Goal: Transaction & Acquisition: Purchase product/service

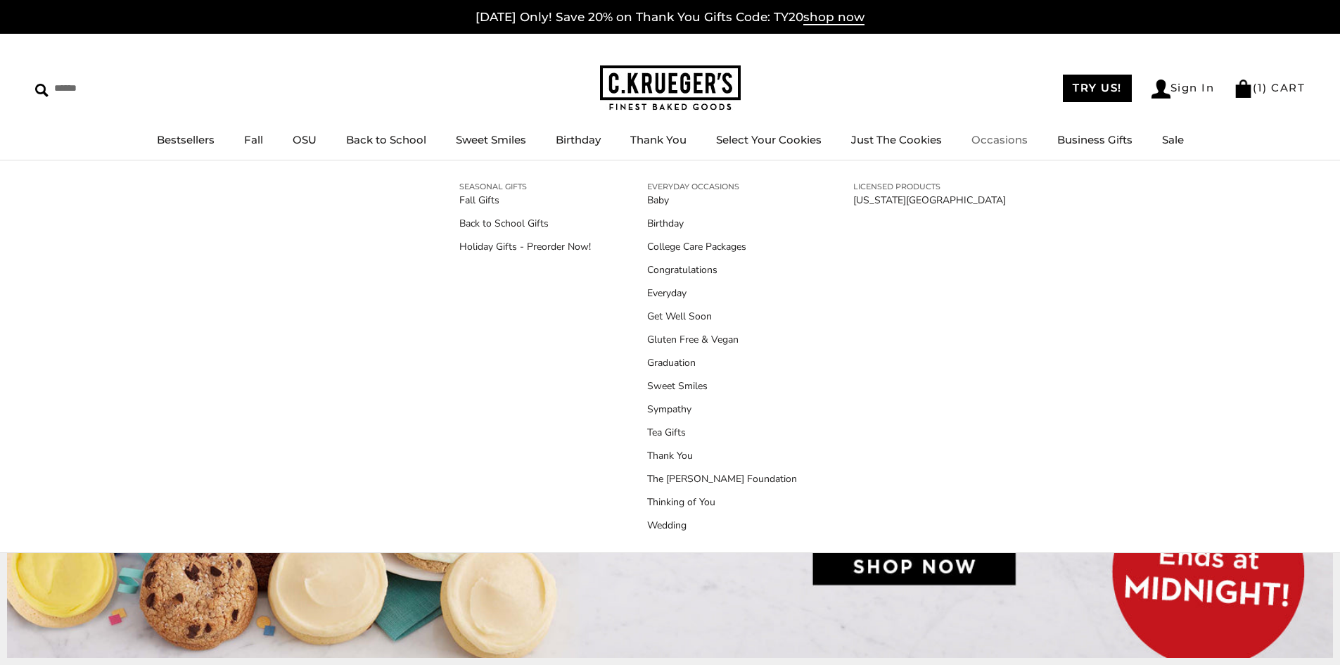
click at [1011, 140] on link "Occasions" at bounding box center [999, 139] width 56 height 13
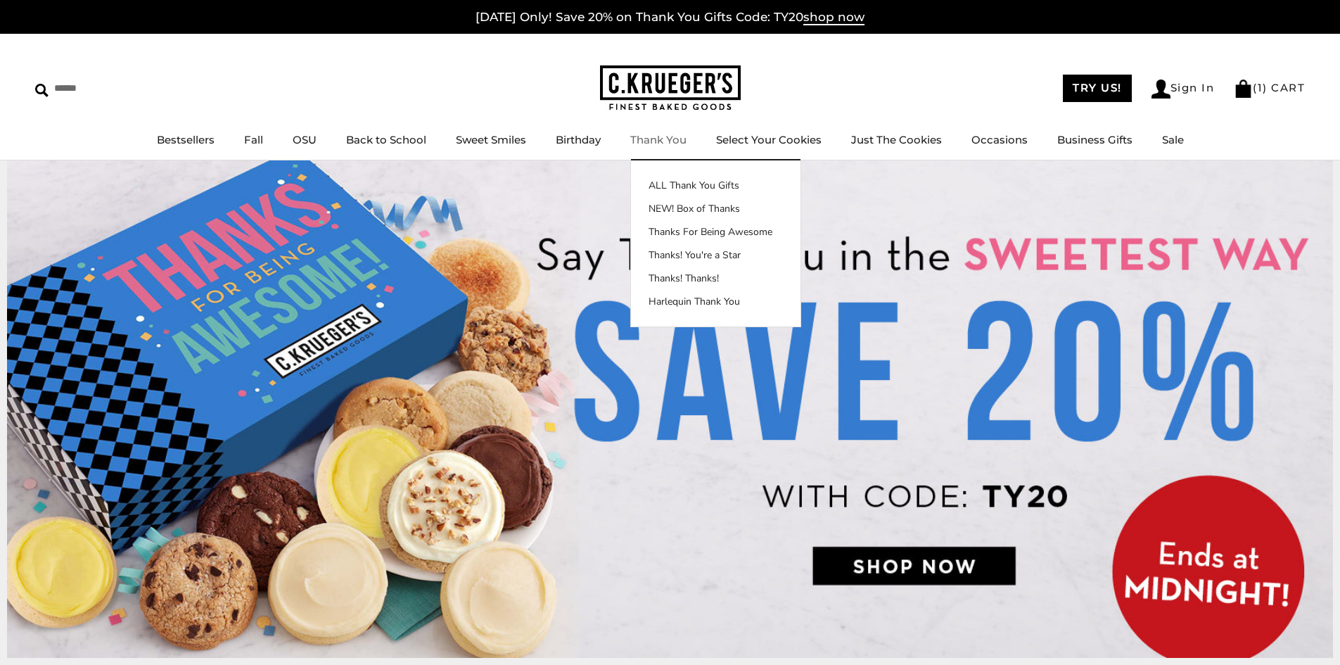
click at [687, 89] on img at bounding box center [670, 88] width 141 height 46
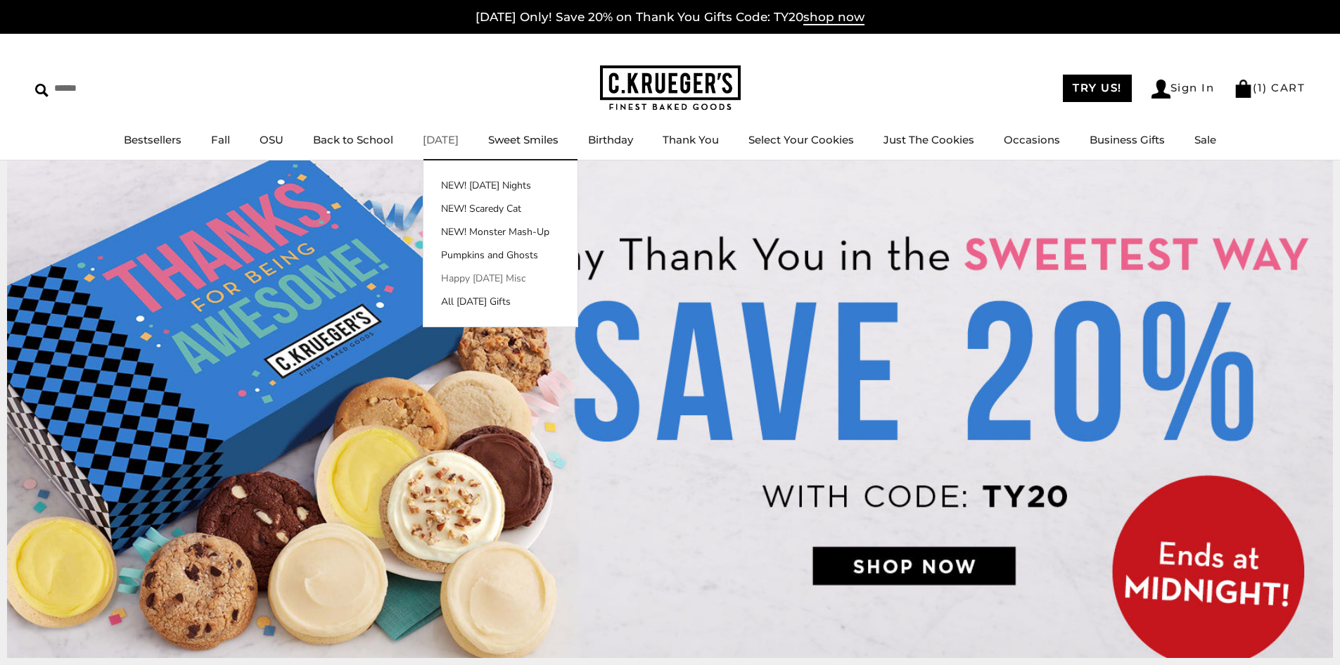
click at [478, 276] on link "Happy Halloween Misc" at bounding box center [500, 278] width 154 height 15
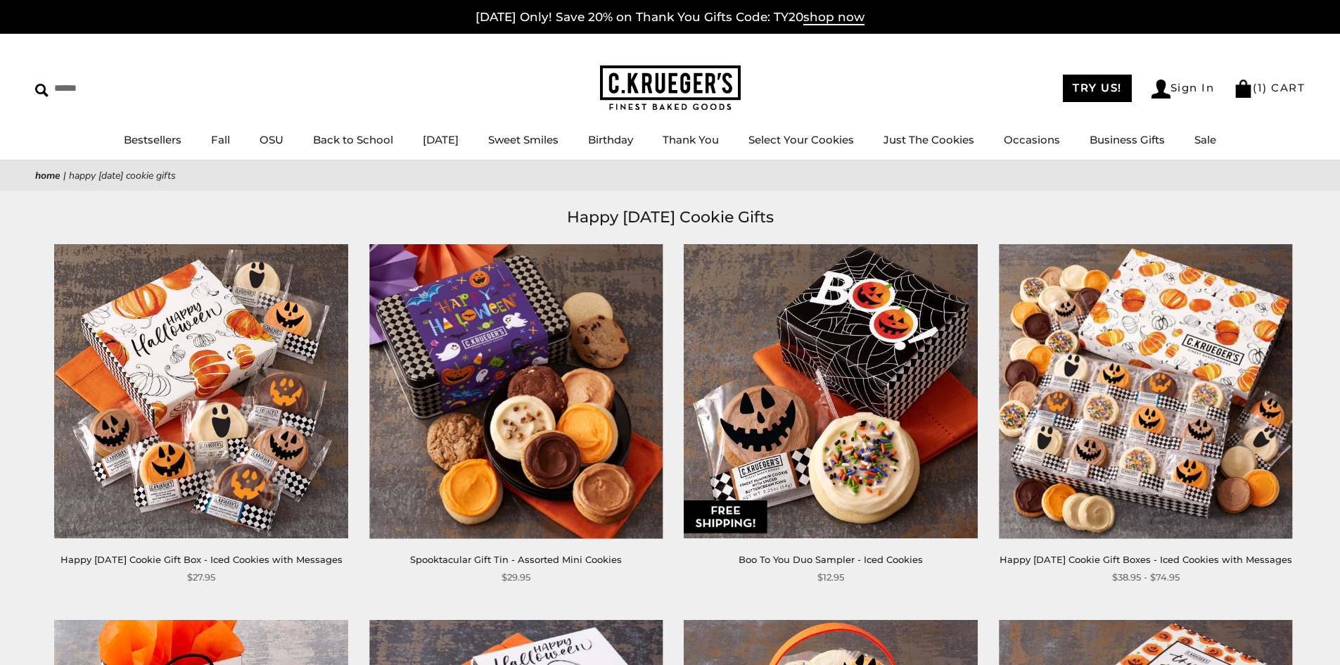
click at [651, 78] on img at bounding box center [670, 88] width 141 height 46
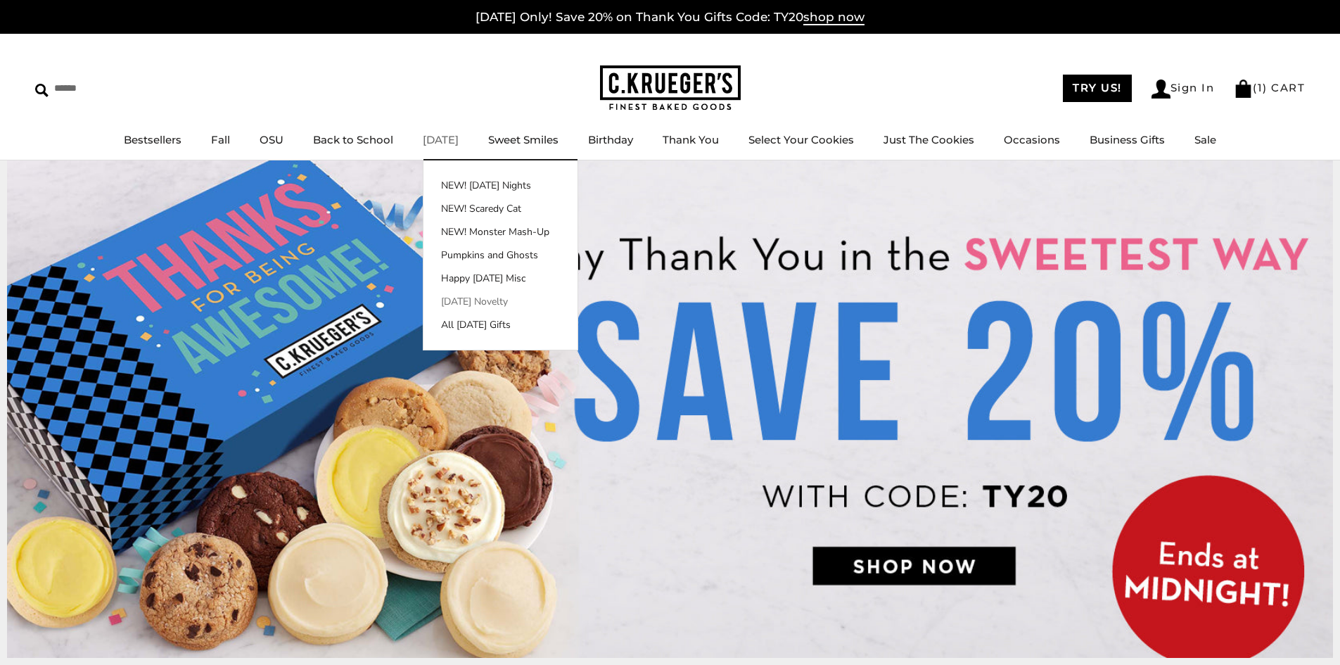
click at [491, 298] on link "[DATE] Novelty" at bounding box center [500, 301] width 154 height 15
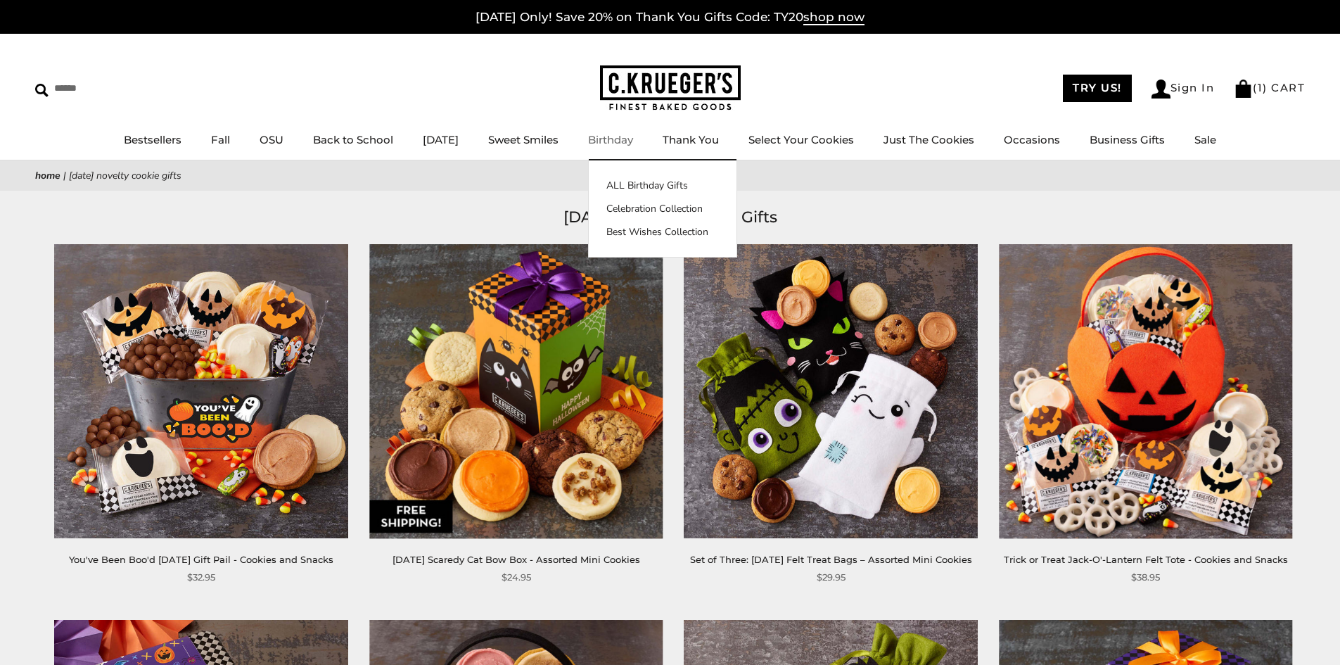
click at [689, 91] on img at bounding box center [670, 88] width 141 height 46
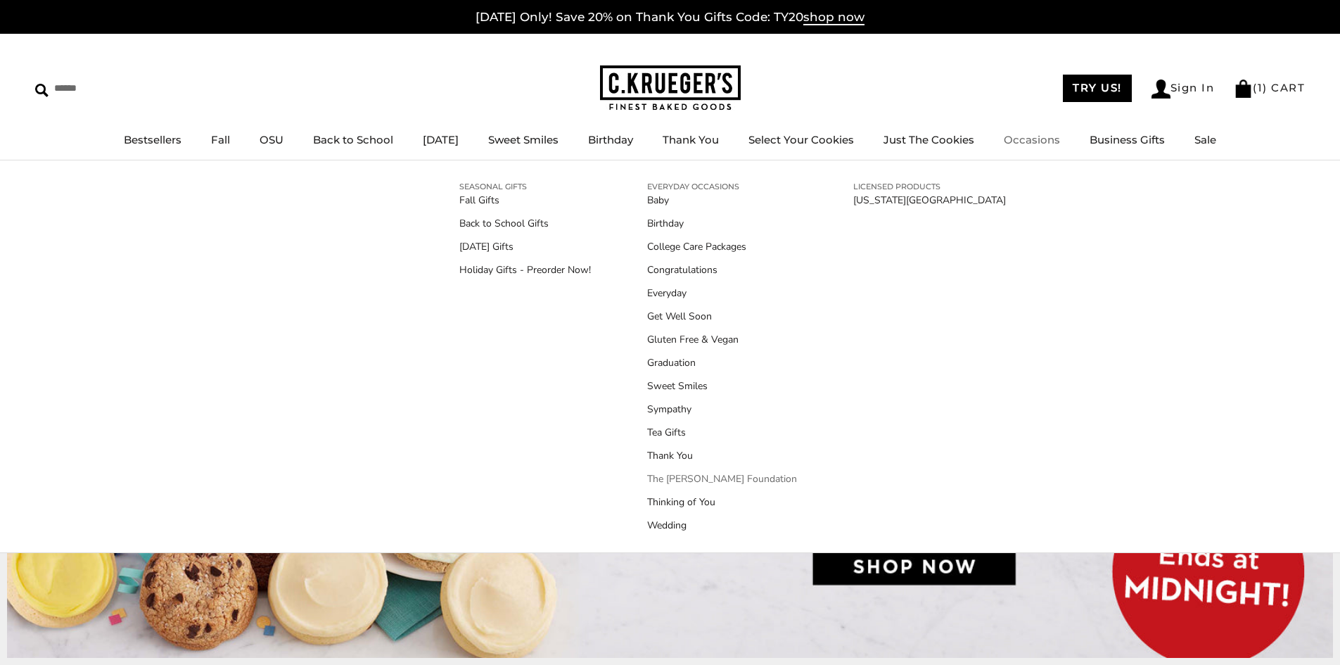
click at [705, 474] on link "The [PERSON_NAME] Foundation" at bounding box center [722, 478] width 150 height 15
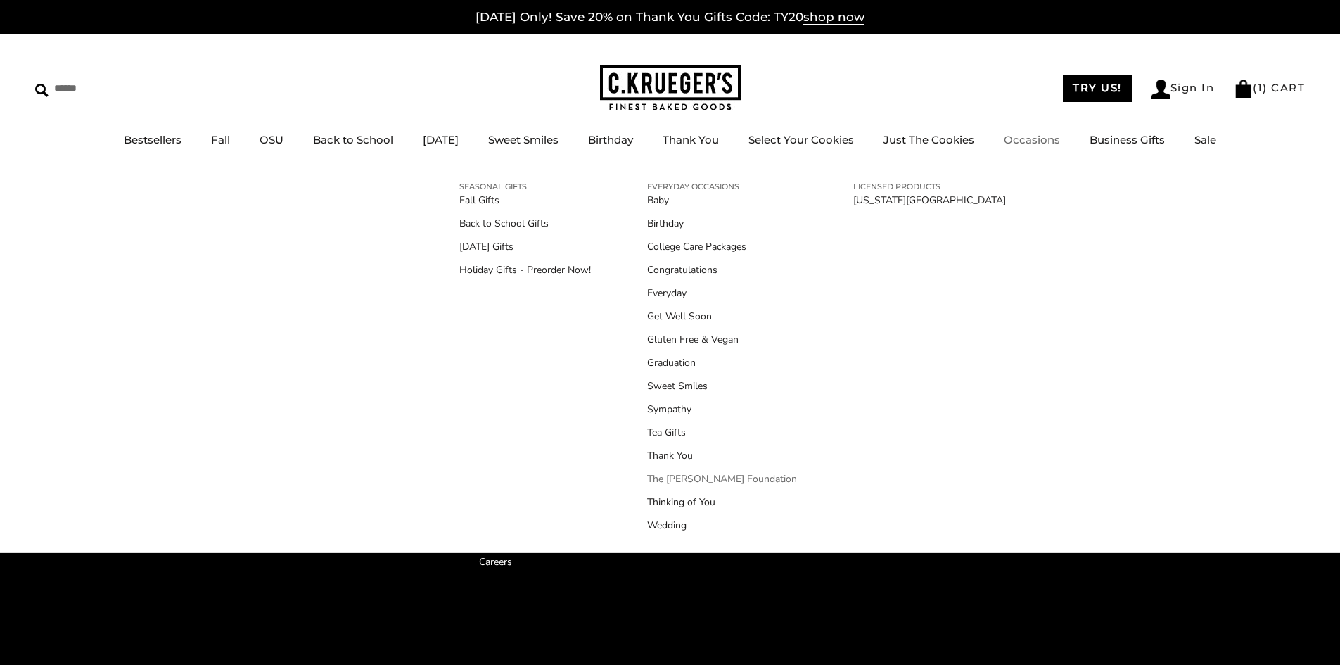
click at [679, 475] on link "The Michael J. Fox Foundation" at bounding box center [722, 478] width 150 height 15
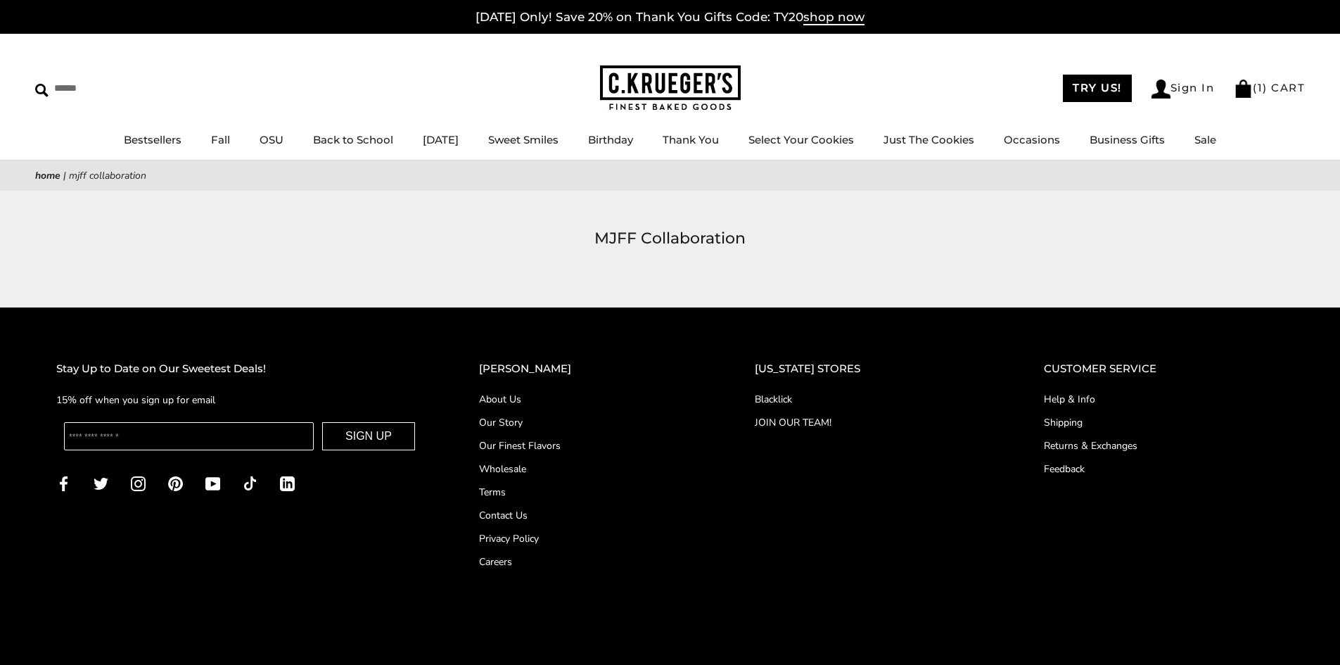
click at [644, 89] on img at bounding box center [670, 88] width 141 height 46
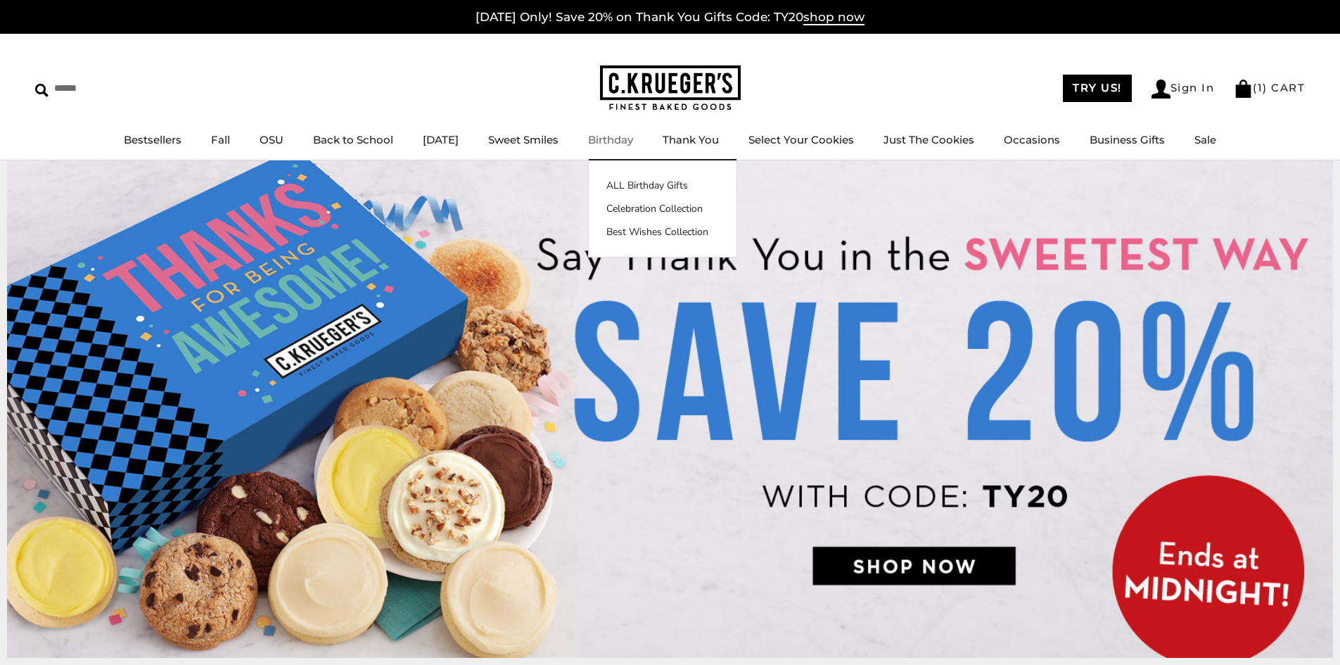
click at [619, 139] on link "Birthday" at bounding box center [610, 139] width 45 height 13
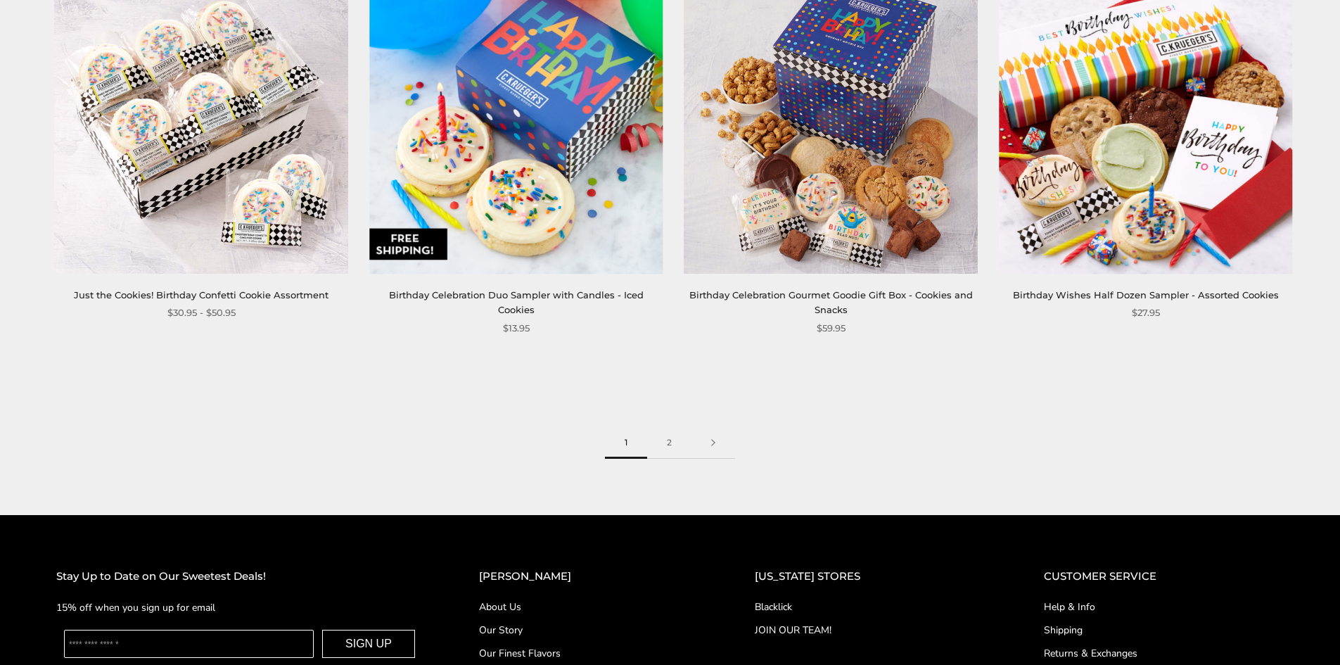
scroll to position [2321, 0]
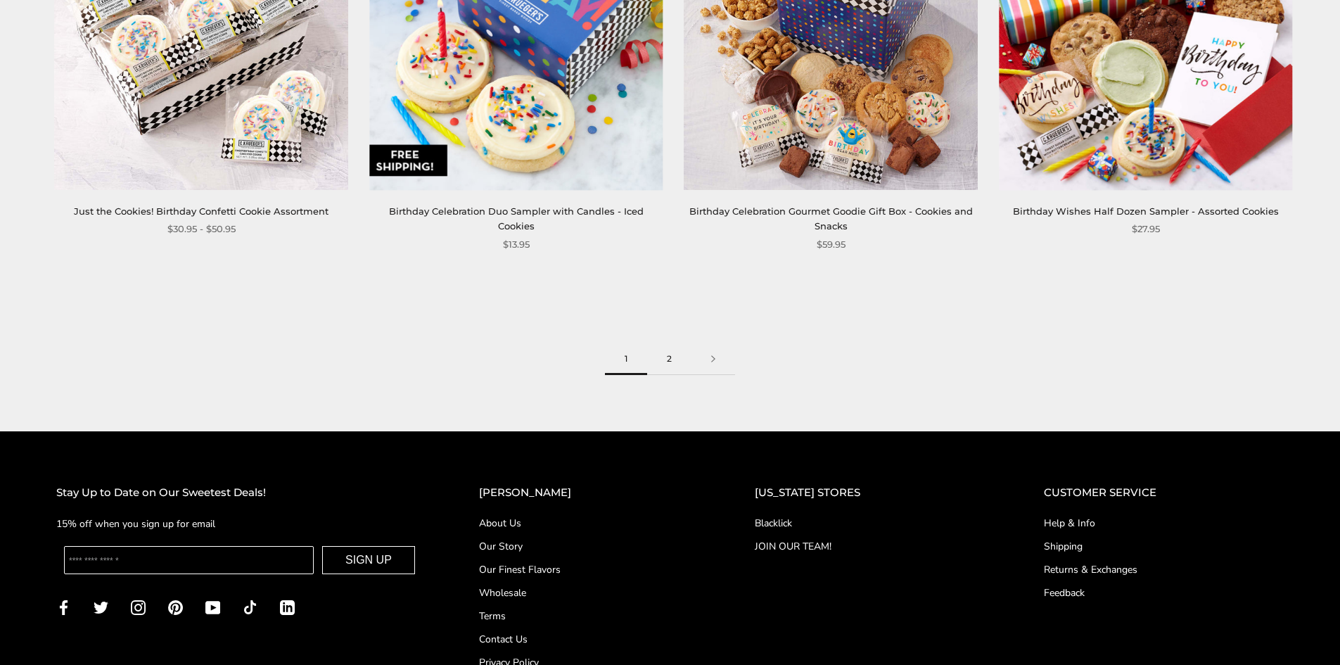
click at [666, 343] on link "2" at bounding box center [669, 359] width 44 height 32
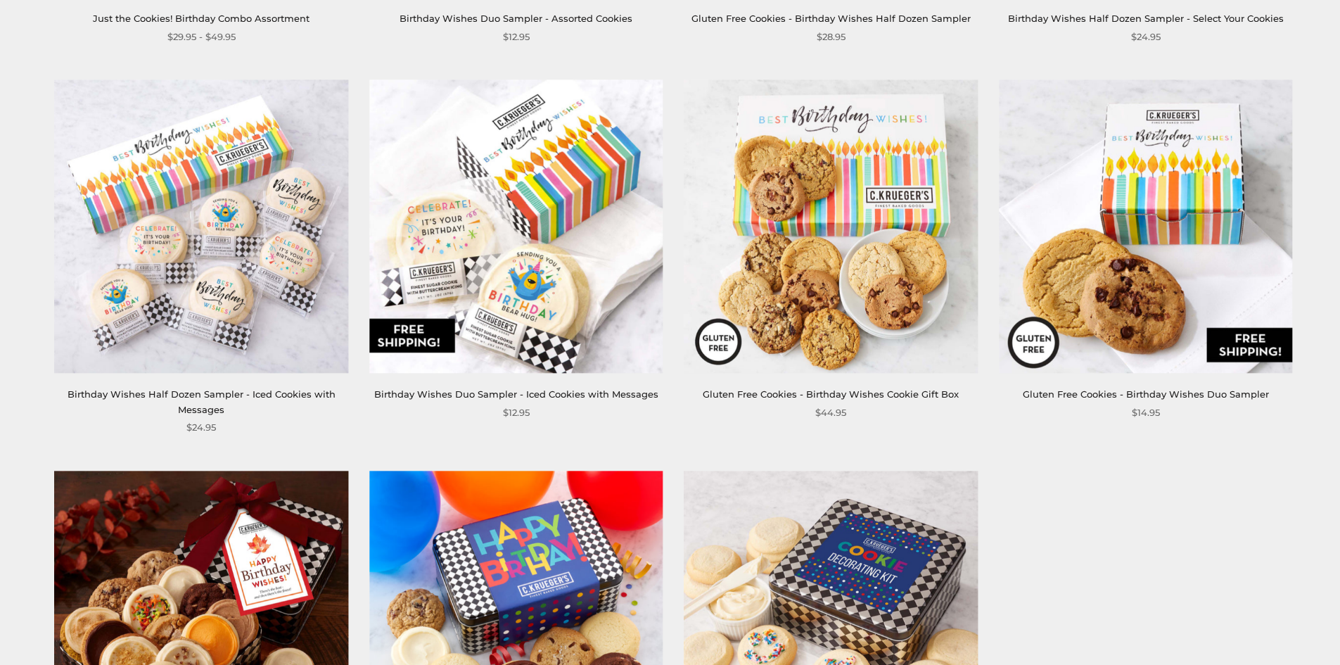
scroll to position [914, 0]
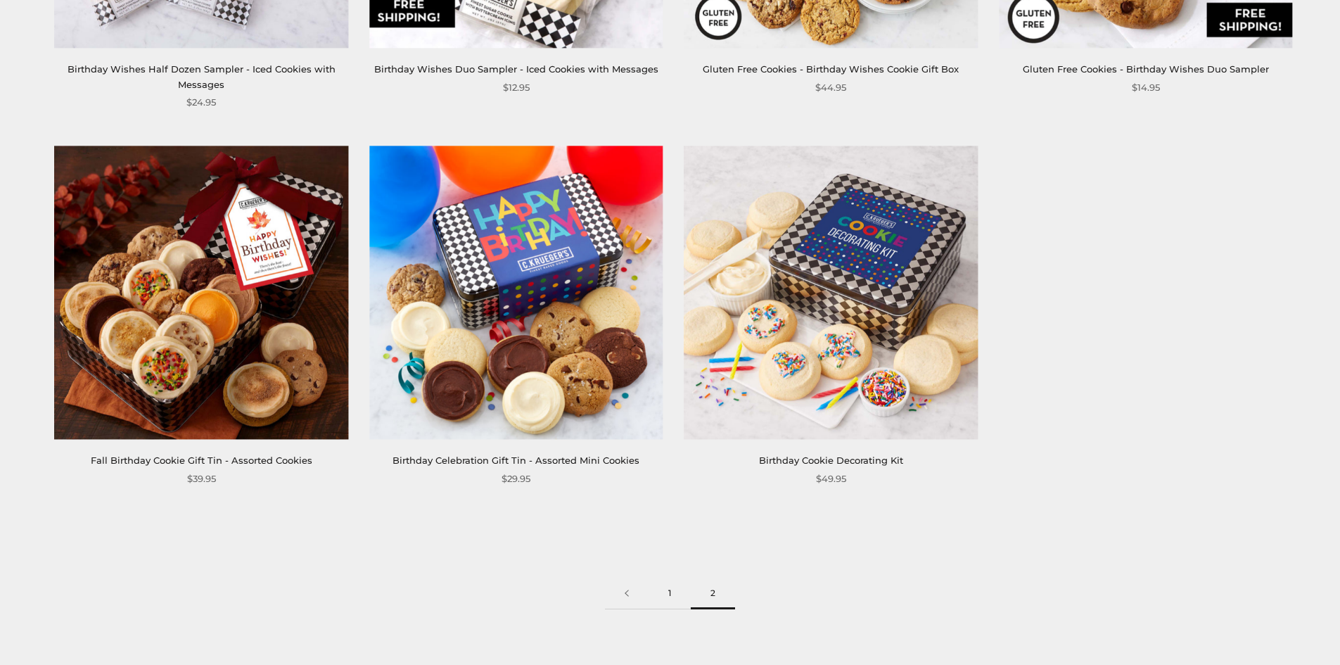
click at [666, 592] on link "1" at bounding box center [669, 593] width 42 height 32
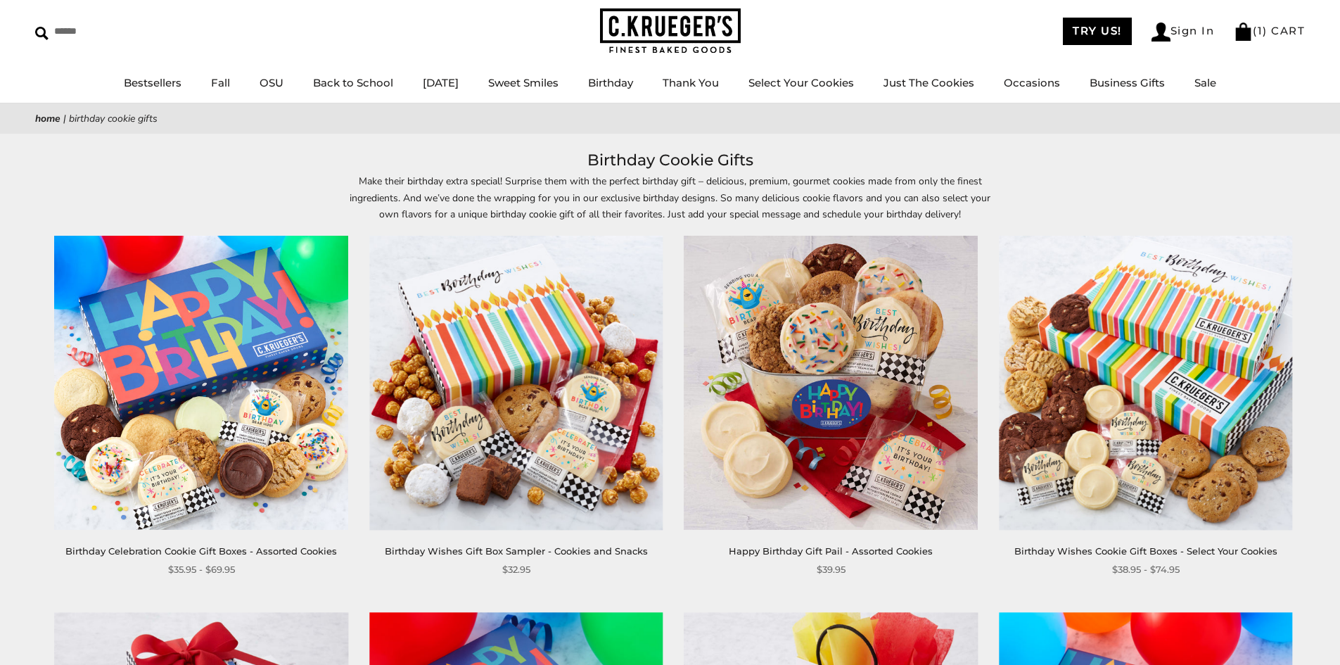
scroll to position [141, 0]
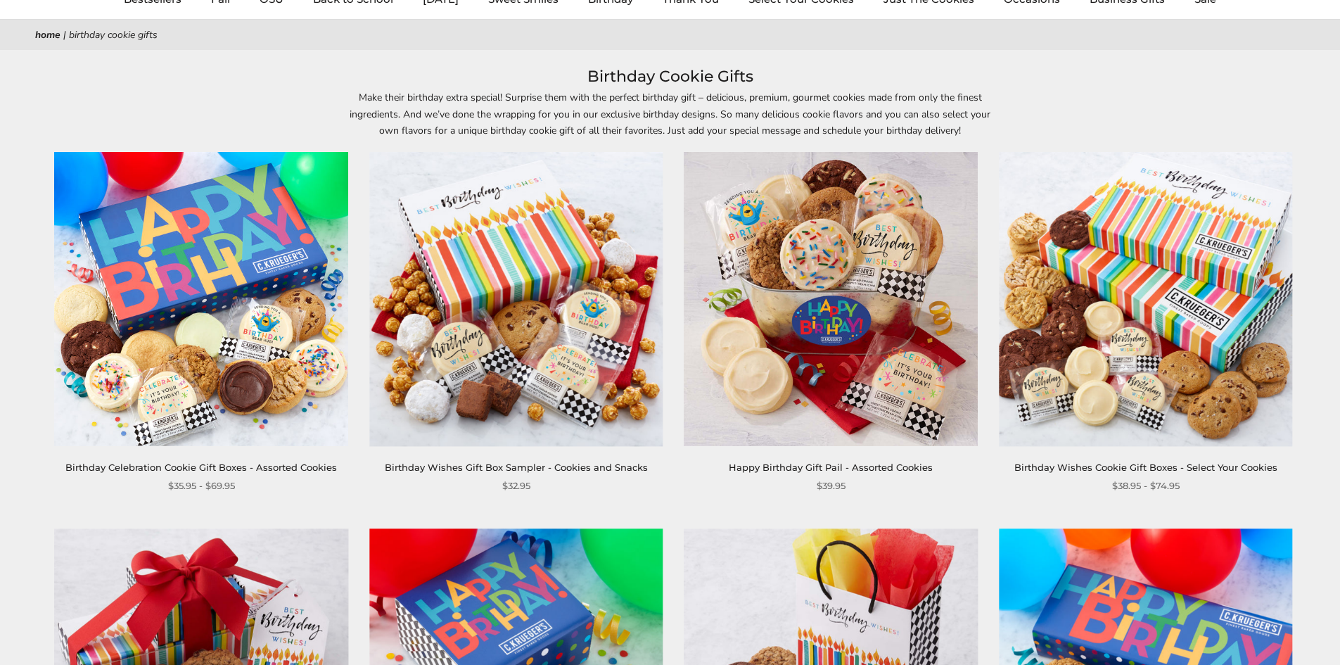
click at [508, 342] on img at bounding box center [515, 299] width 293 height 293
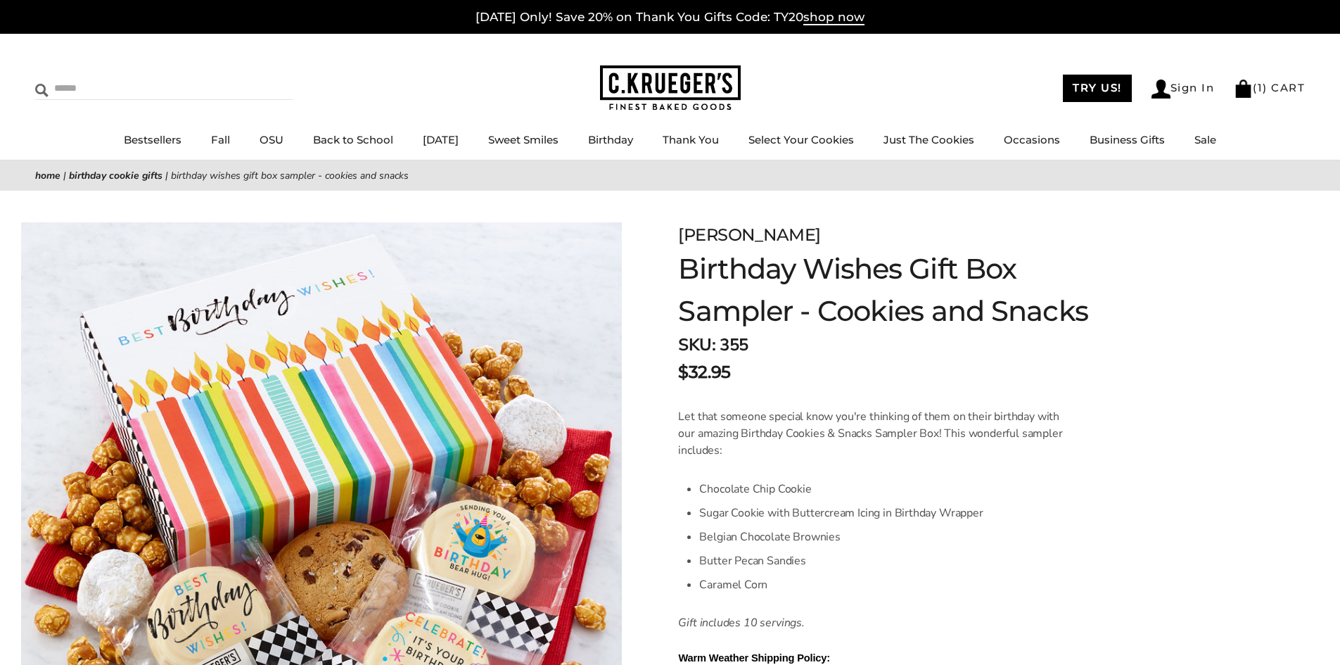
click at [90, 82] on input "Search" at bounding box center [118, 88] width 167 height 22
type input "****"
click at [255, 77] on input "******" at bounding box center [274, 86] width 38 height 19
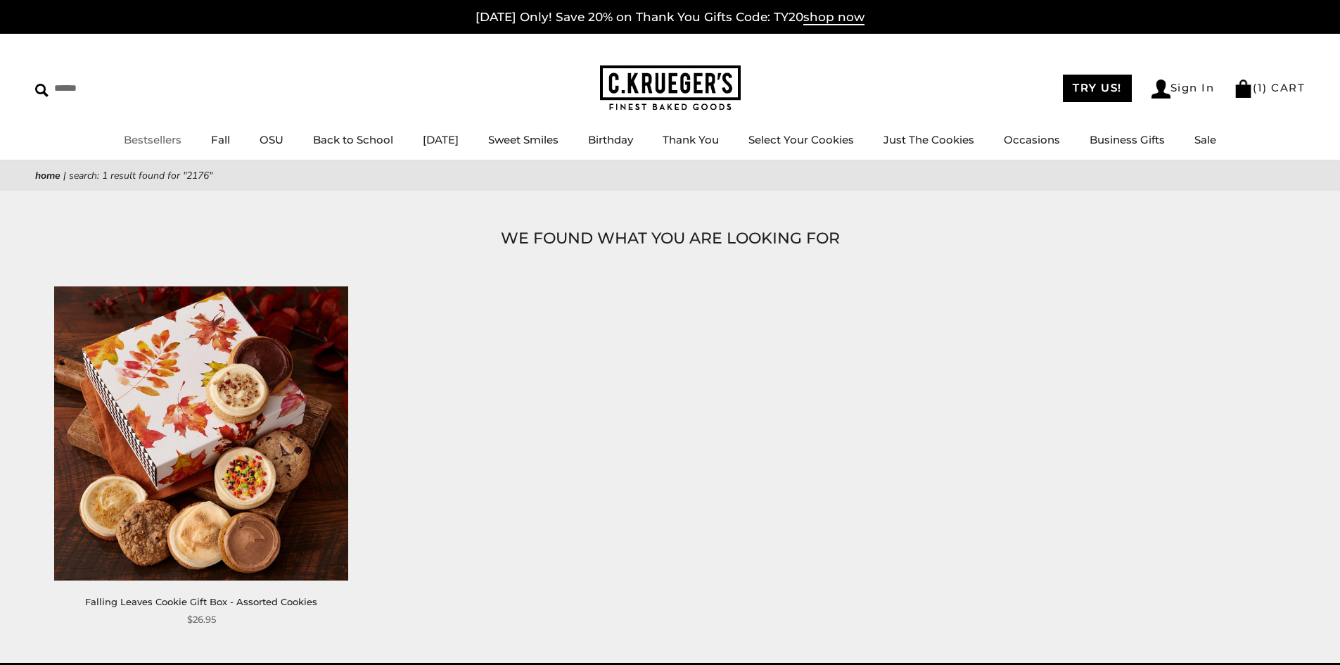
click at [151, 139] on link "Bestsellers" at bounding box center [153, 139] width 58 height 13
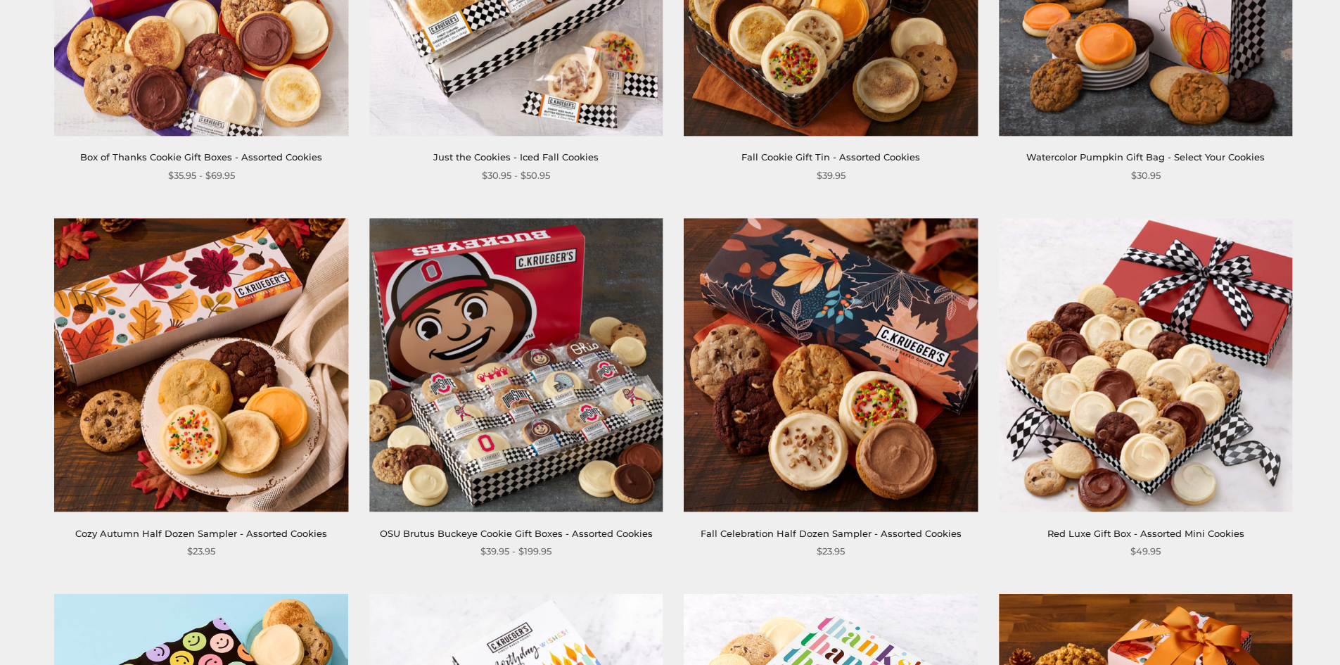
scroll to position [1266, 0]
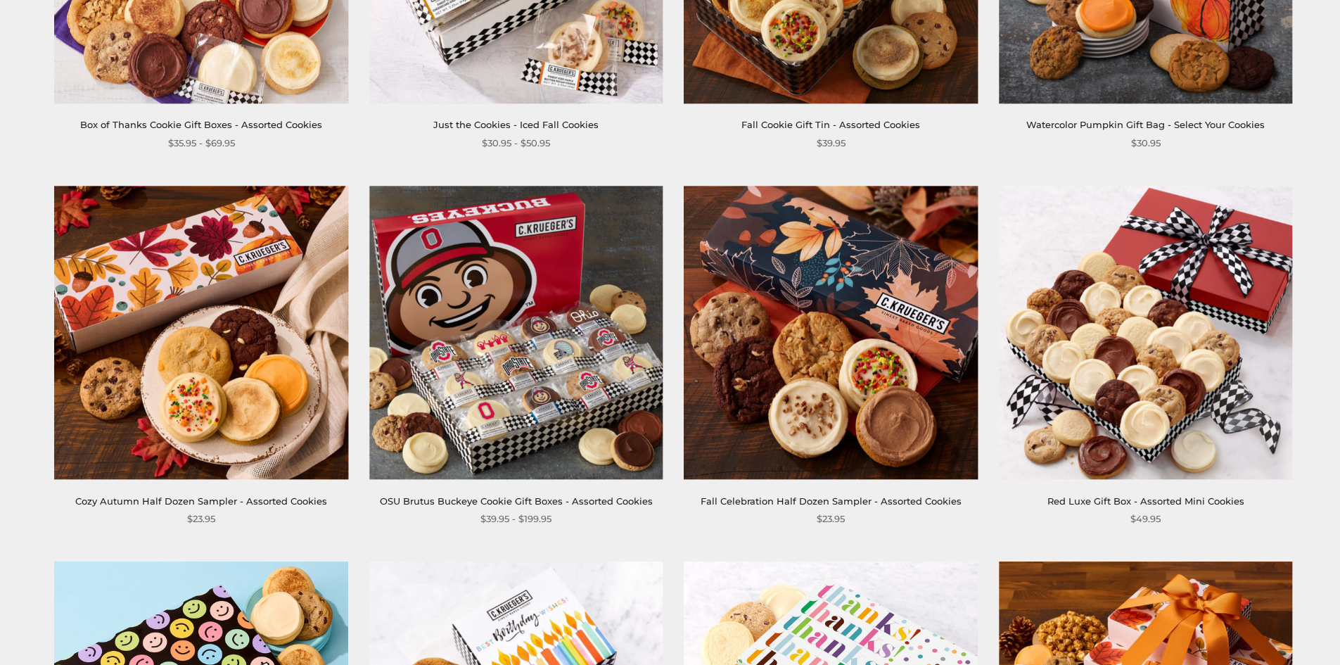
click at [1126, 332] on img at bounding box center [1145, 332] width 293 height 293
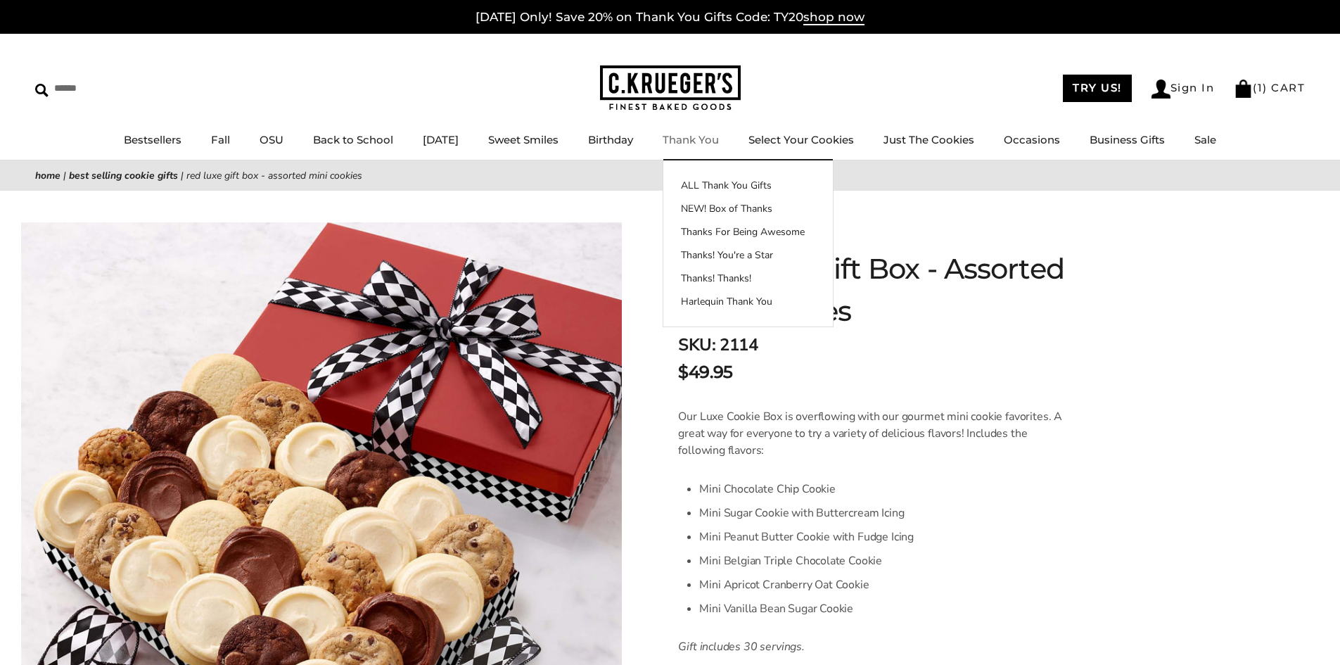
click at [699, 136] on link "Thank You" at bounding box center [691, 139] width 56 height 13
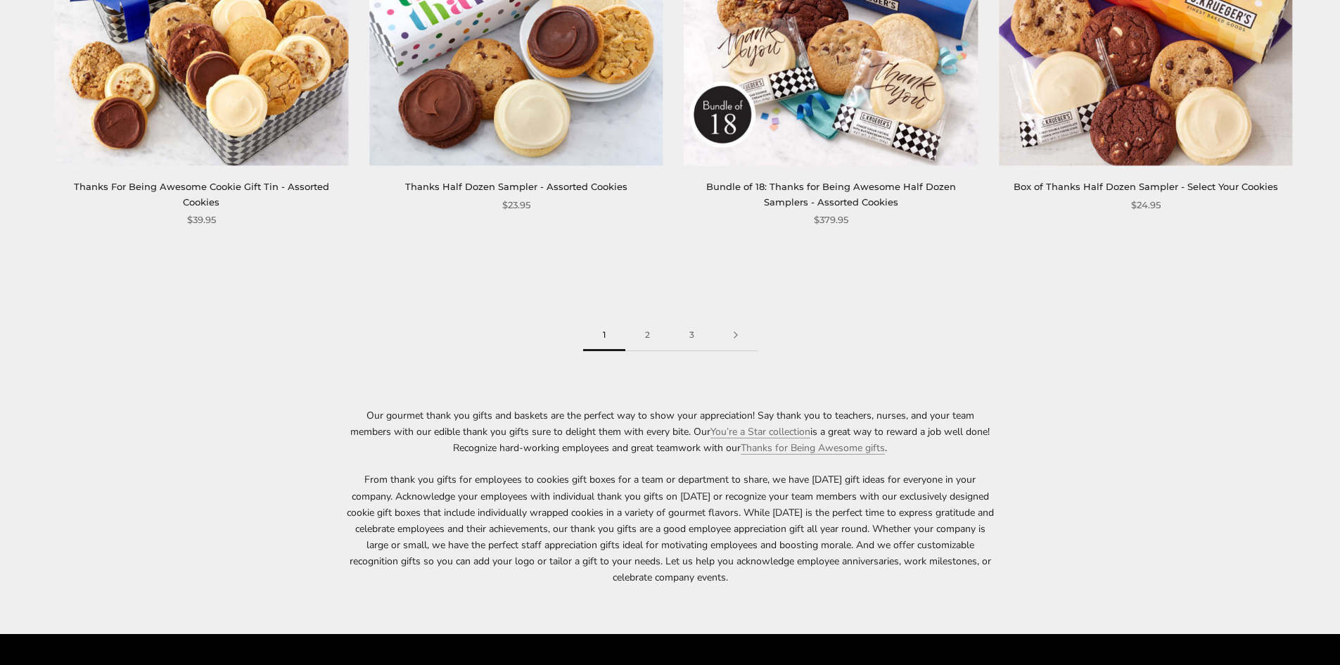
scroll to position [2391, 0]
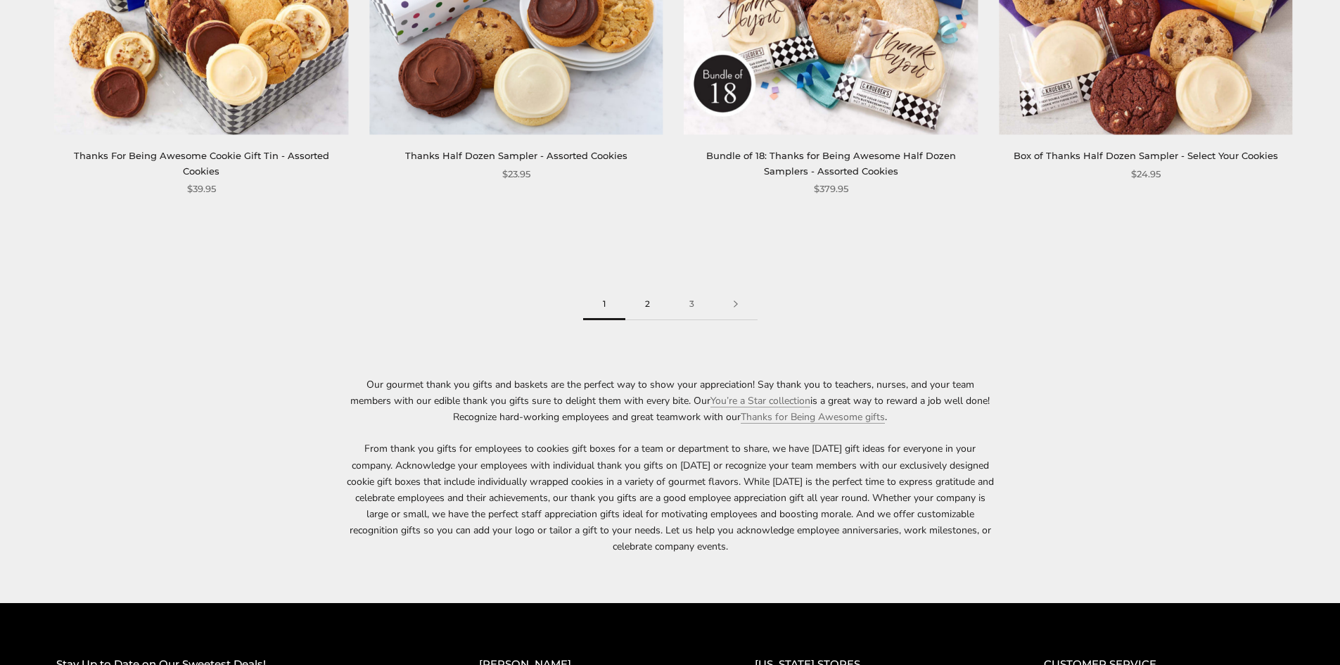
click at [650, 302] on link "2" at bounding box center [647, 304] width 44 height 32
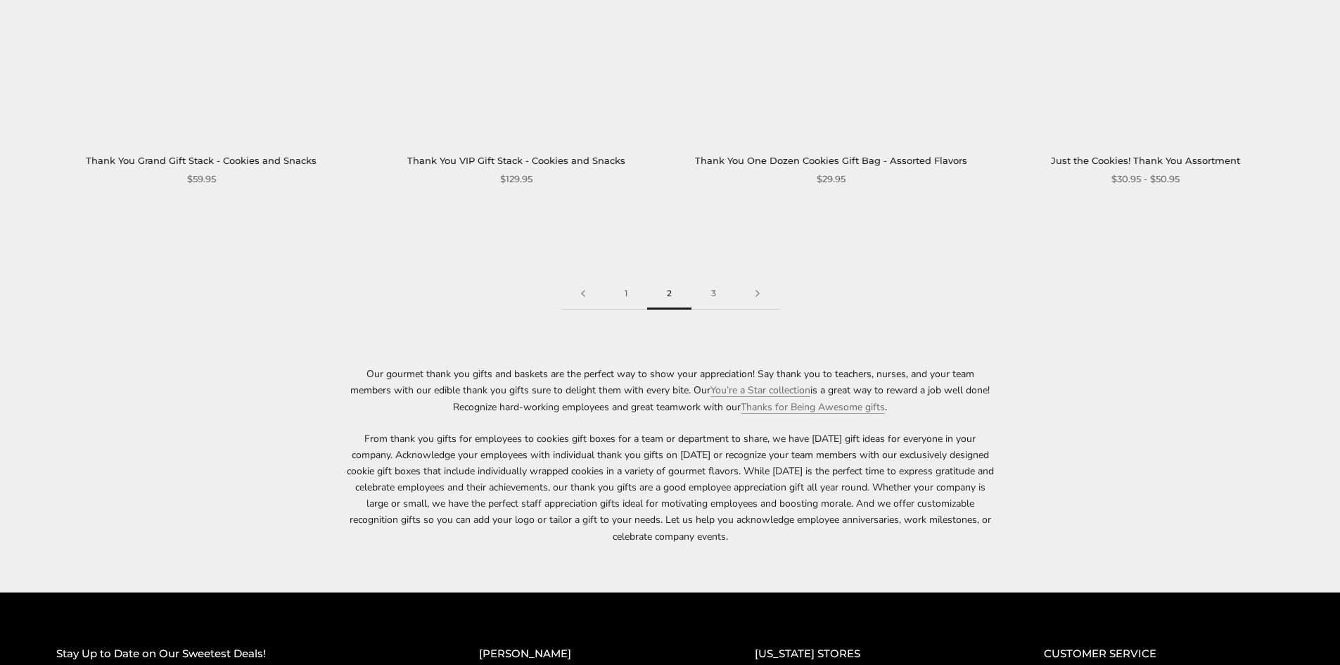
scroll to position [2391, 0]
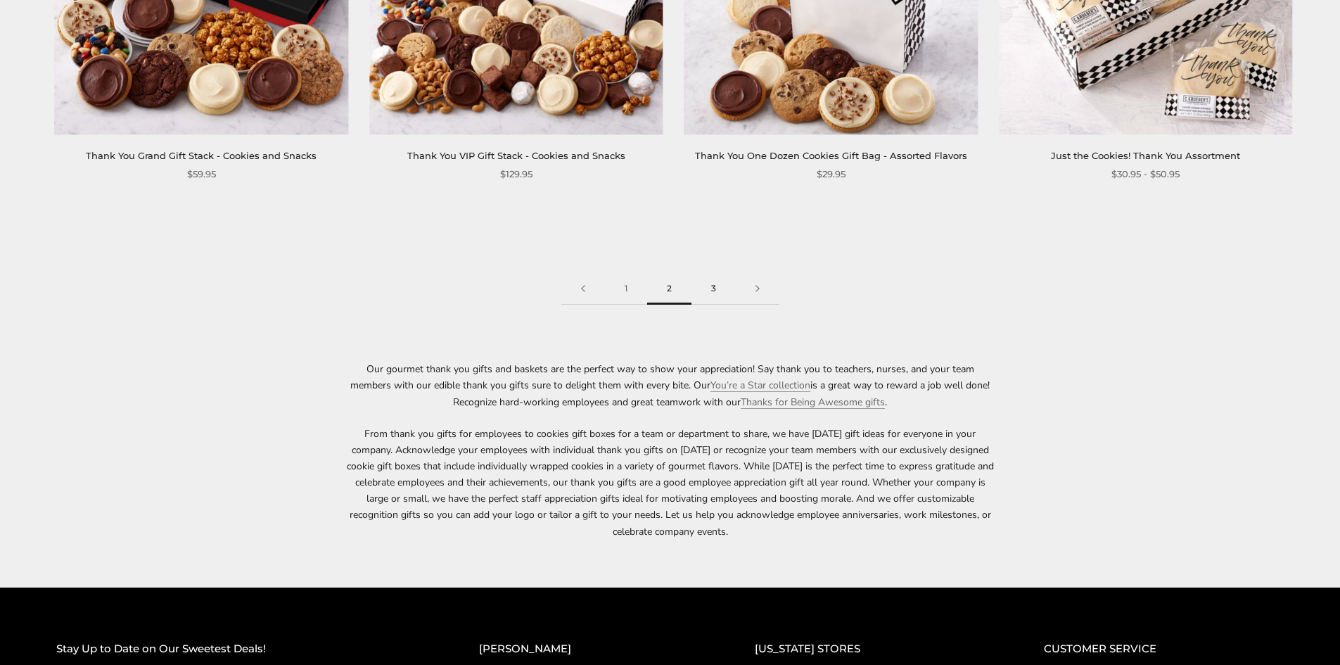
click at [717, 273] on link "3" at bounding box center [713, 289] width 44 height 32
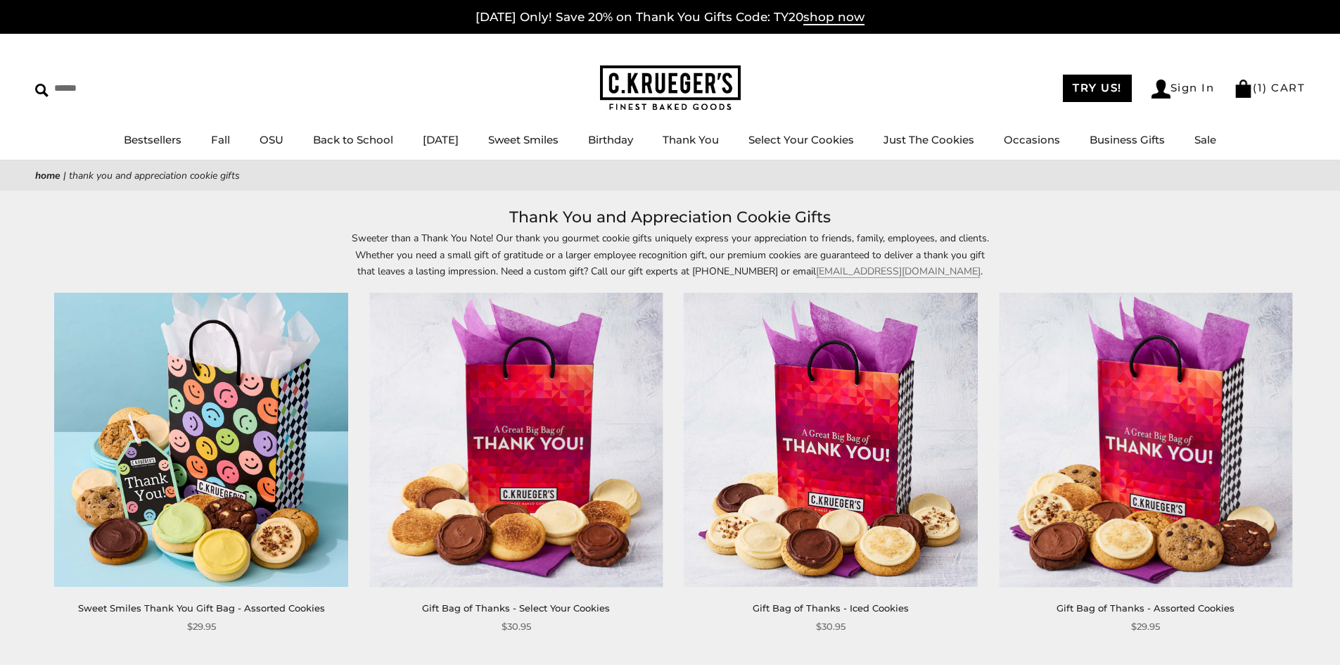
click at [243, 461] on img at bounding box center [201, 439] width 293 height 293
